Goal: Task Accomplishment & Management: Manage account settings

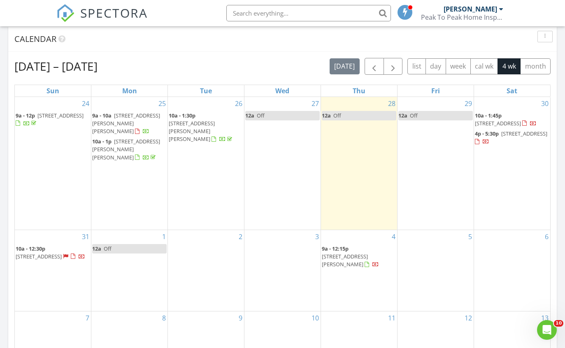
scroll to position [749, 565]
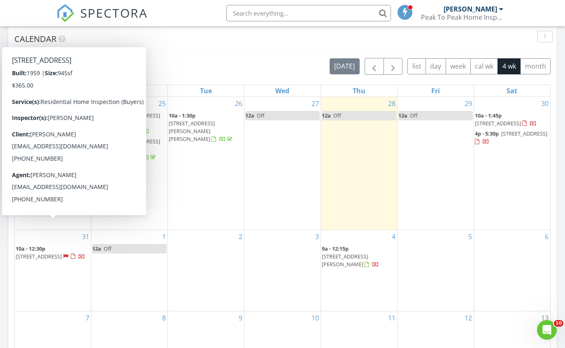
click at [37, 253] on span "[STREET_ADDRESS]" at bounding box center [39, 256] width 46 height 7
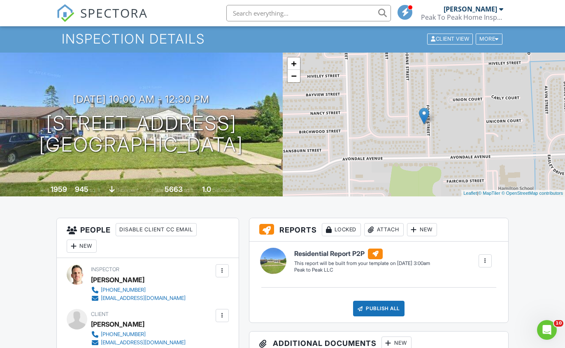
scroll to position [23, 0]
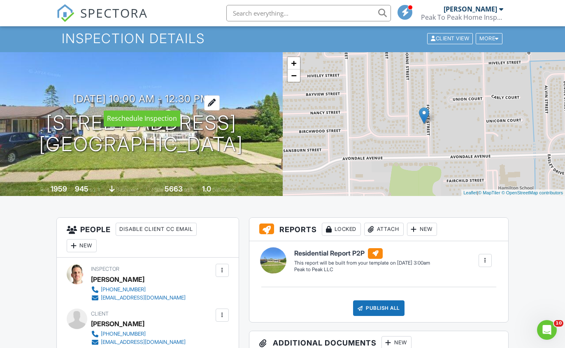
click at [220, 102] on div at bounding box center [212, 102] width 16 height 15
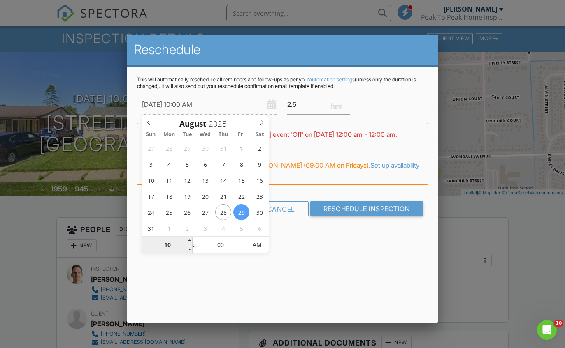
scroll to position [23, 0]
type input "08/29/2025 11:00 AM"
type input "11"
click at [190, 240] on span at bounding box center [190, 241] width 6 height 8
type input "08/29/2025 12:00 PM"
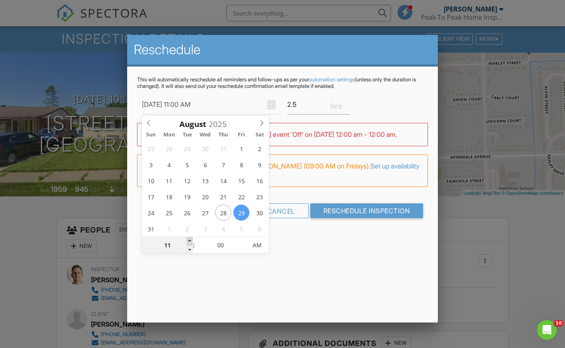
type input "12"
click at [190, 240] on span at bounding box center [190, 241] width 6 height 8
type input "08/29/2025 1:00 PM"
type input "01"
click at [190, 240] on span at bounding box center [190, 241] width 6 height 8
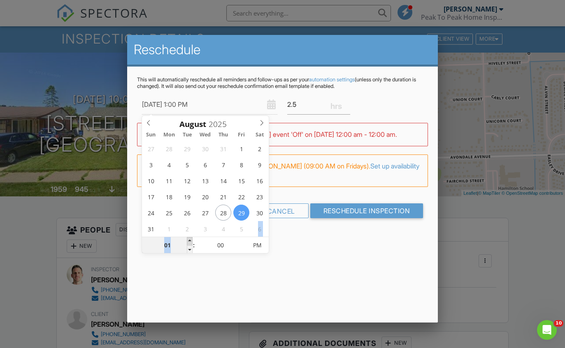
scroll to position [23, 0]
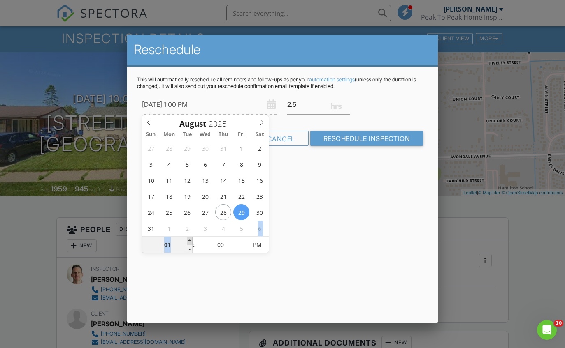
type input "08/29/2025 2:00 PM"
type input "02"
click at [190, 240] on span at bounding box center [190, 241] width 6 height 8
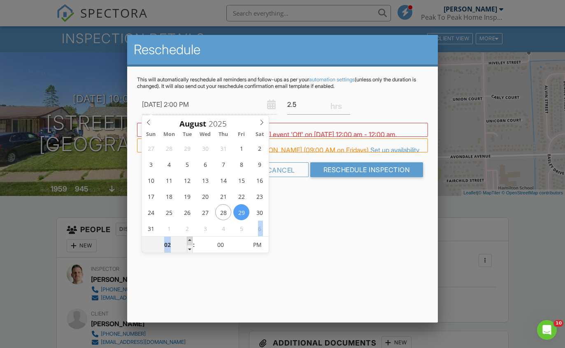
type input "08/29/2025 3:00 PM"
type input "03"
click at [190, 240] on span at bounding box center [190, 241] width 6 height 8
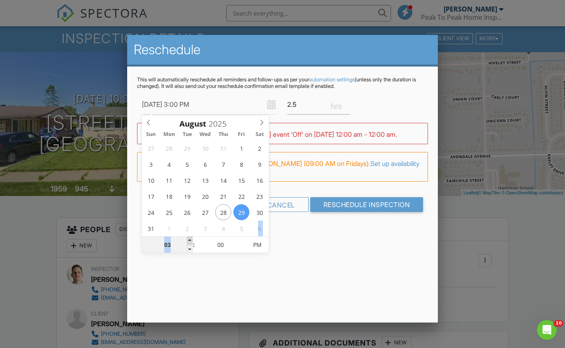
type input "[DATE] 4:00 PM"
type input "04"
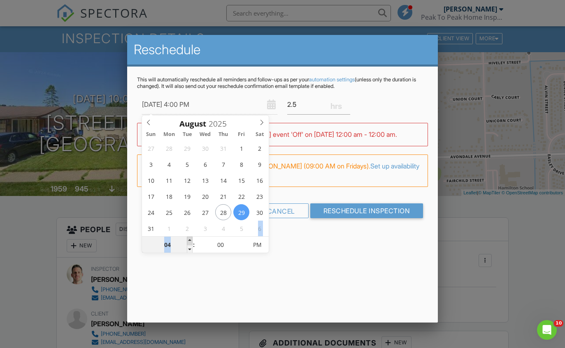
click at [190, 240] on span at bounding box center [190, 241] width 6 height 8
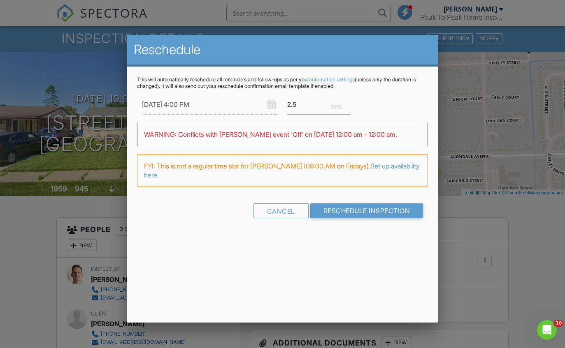
click at [328, 270] on div "Reschedule This will automatically reschedule all reminders and follow-ups as p…" at bounding box center [282, 179] width 311 height 288
click at [290, 211] on div "Cancel" at bounding box center [280, 211] width 55 height 15
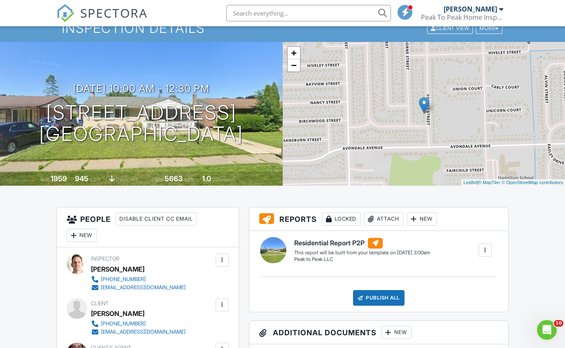
scroll to position [0, 0]
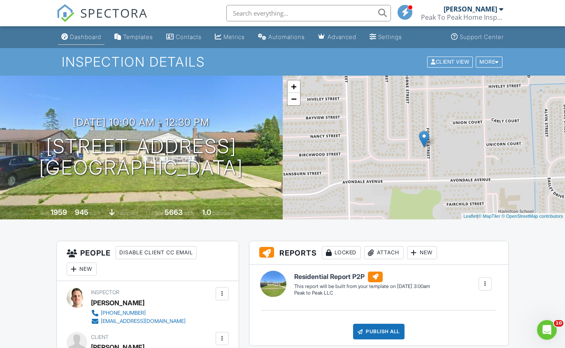
click at [84, 36] on div "Dashboard" at bounding box center [85, 36] width 31 height 7
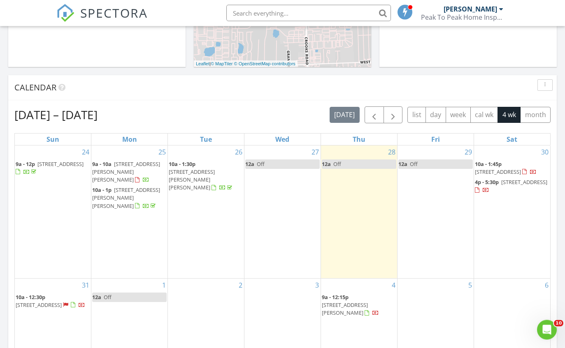
scroll to position [416, 0]
click at [460, 157] on div "29" at bounding box center [435, 152] width 76 height 13
click at [431, 171] on div "29 12a Off" at bounding box center [435, 212] width 76 height 133
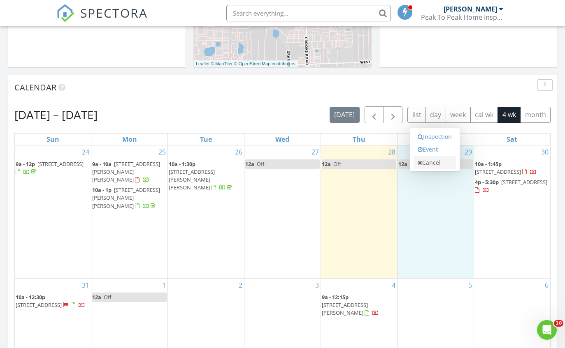
click at [436, 161] on link "Cancel" at bounding box center [434, 162] width 42 height 13
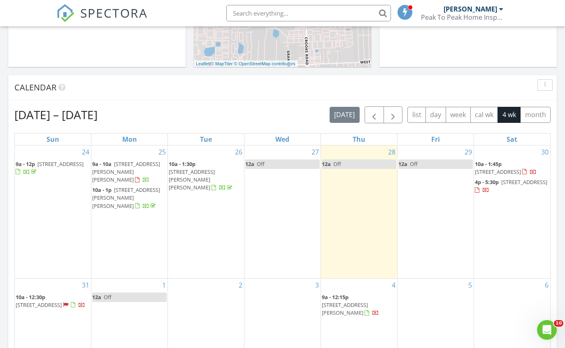
click at [435, 165] on link "12a Off" at bounding box center [435, 164] width 74 height 9
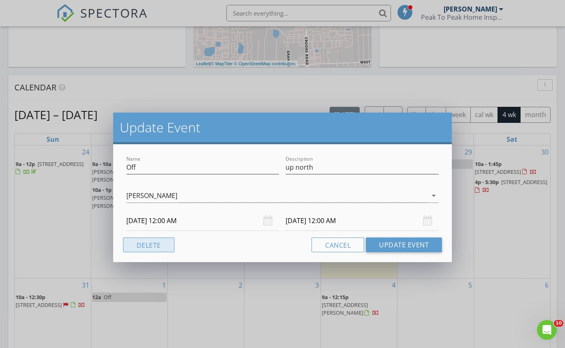
click at [164, 249] on button "Delete" at bounding box center [148, 245] width 51 height 15
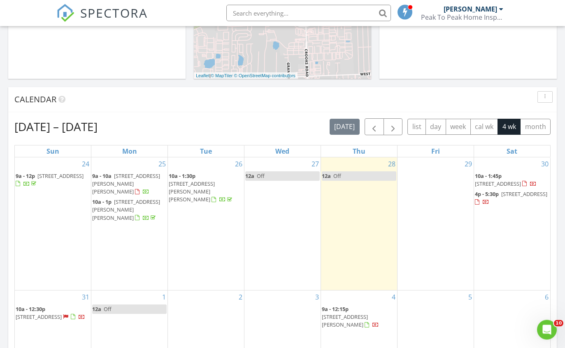
scroll to position [404, 0]
click at [32, 313] on span "[STREET_ADDRESS]" at bounding box center [39, 316] width 46 height 7
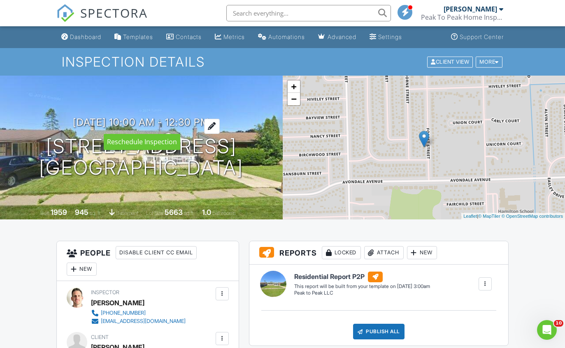
click at [220, 126] on div at bounding box center [212, 126] width 16 height 15
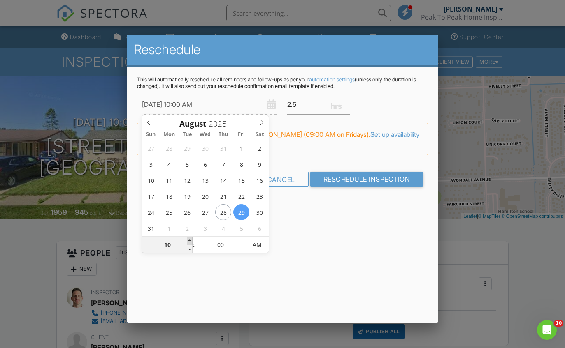
type input "08/29/2025 11:00 AM"
type input "11"
click at [190, 240] on span at bounding box center [190, 241] width 6 height 8
type input "08/29/2025 12:00 PM"
type input "12"
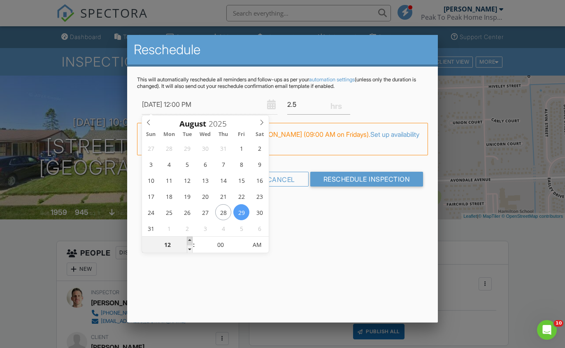
click at [190, 240] on span at bounding box center [190, 241] width 6 height 8
type input "08/29/2025 1:00 PM"
type input "01"
click at [190, 240] on span at bounding box center [190, 241] width 6 height 8
type input "08/29/2025 2:00 PM"
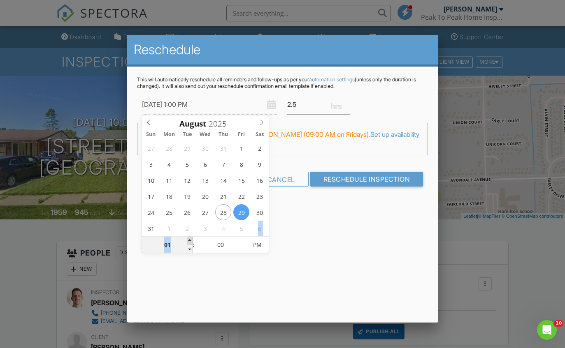
type input "02"
click at [190, 240] on span at bounding box center [190, 241] width 6 height 8
type input "08/29/2025 3:00 PM"
type input "03"
click at [190, 240] on span at bounding box center [190, 241] width 6 height 8
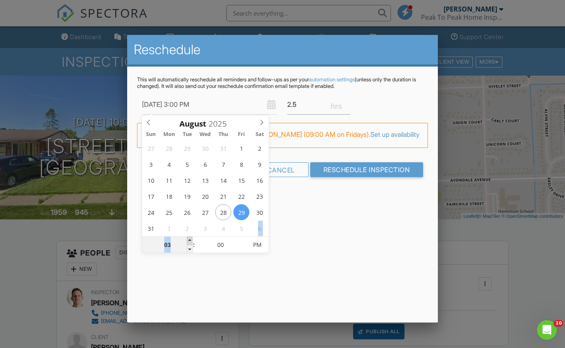
type input "[DATE] 4:00 PM"
type input "04"
click at [190, 240] on span at bounding box center [190, 241] width 6 height 8
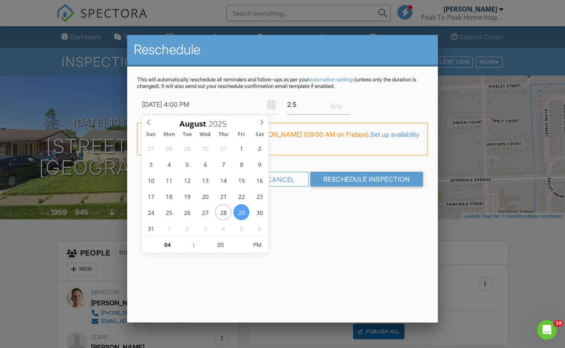
click at [305, 219] on div "Reschedule This will automatically reschedule all reminders and follow-ups as p…" at bounding box center [282, 179] width 311 height 288
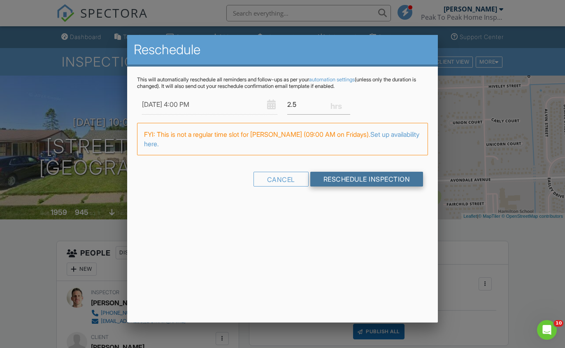
click at [330, 183] on input "Reschedule Inspection" at bounding box center [366, 179] width 113 height 15
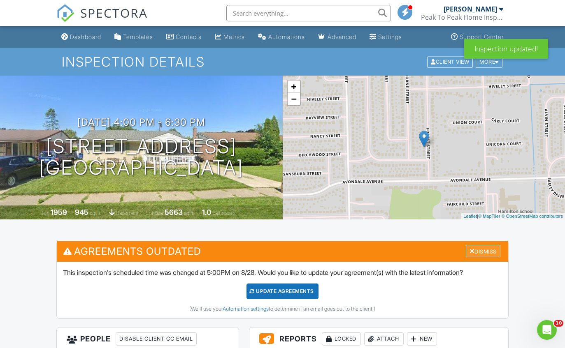
click at [478, 251] on div "Dismiss" at bounding box center [483, 251] width 35 height 13
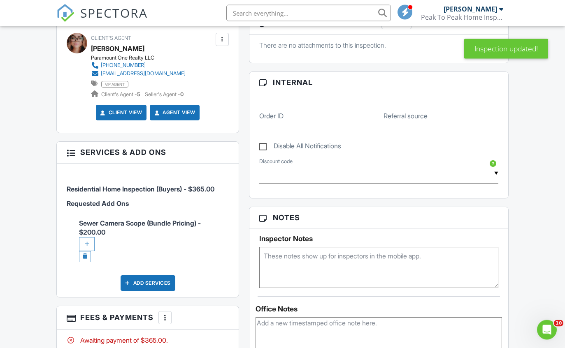
scroll to position [344, 0]
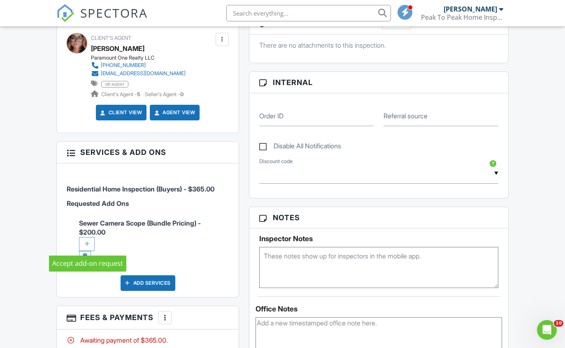
click at [86, 239] on div at bounding box center [87, 244] width 16 height 14
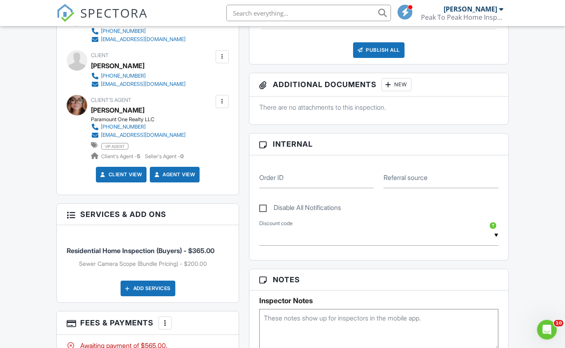
scroll to position [427, 0]
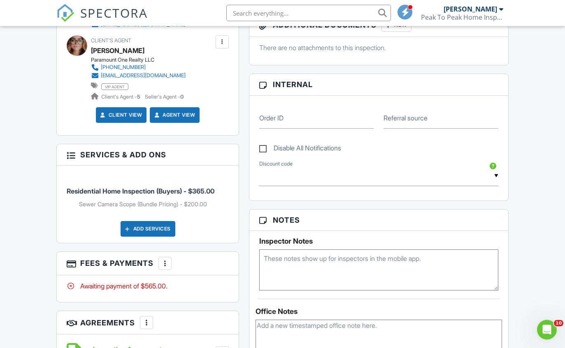
click at [166, 263] on div at bounding box center [165, 264] width 8 height 8
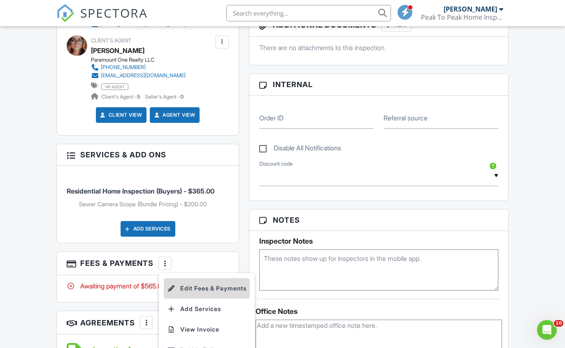
click at [211, 290] on li "Edit Fees & Payments" at bounding box center [207, 288] width 86 height 21
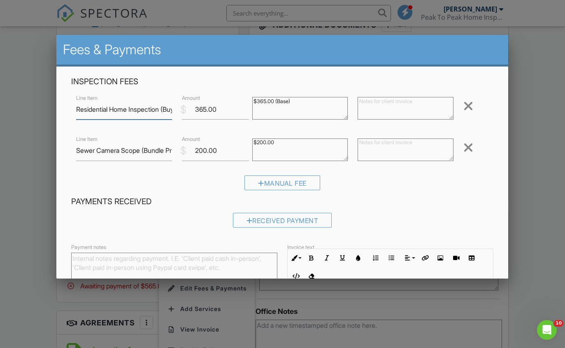
scroll to position [427, 0]
click at [282, 150] on textarea "$200.00" at bounding box center [300, 149] width 96 height 23
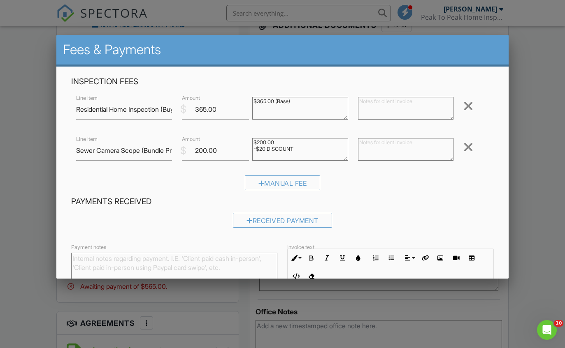
type textarea "$200.00 -$20 DISCOUNT"
click at [225, 149] on input "200.00" at bounding box center [215, 151] width 67 height 20
type input "2"
type input "180"
click at [412, 212] on div "Payments Received Received Payment" at bounding box center [282, 215] width 432 height 37
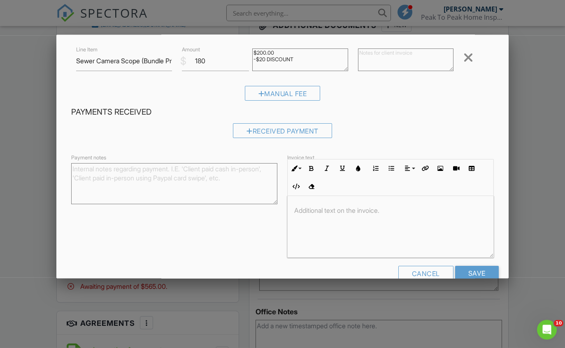
scroll to position [88, 0]
click at [484, 277] on input "Save" at bounding box center [477, 274] width 44 height 15
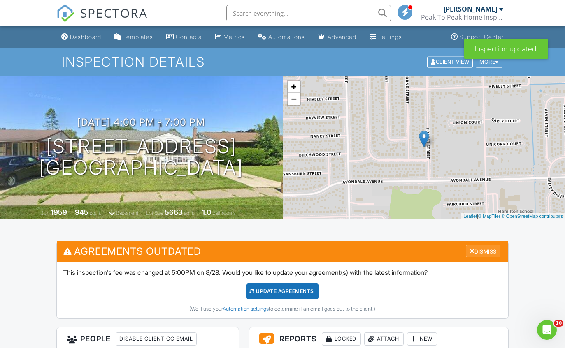
click at [483, 251] on div "Dismiss" at bounding box center [483, 251] width 35 height 13
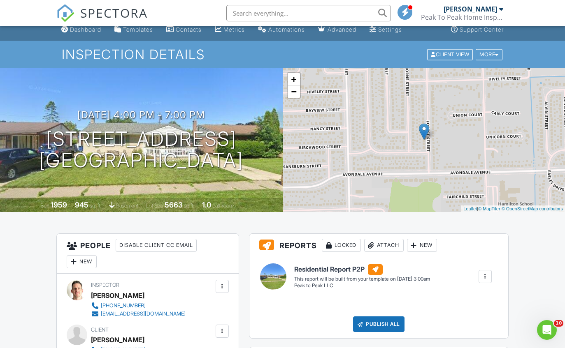
scroll to position [9, 0]
